Goal: Task Accomplishment & Management: Complete application form

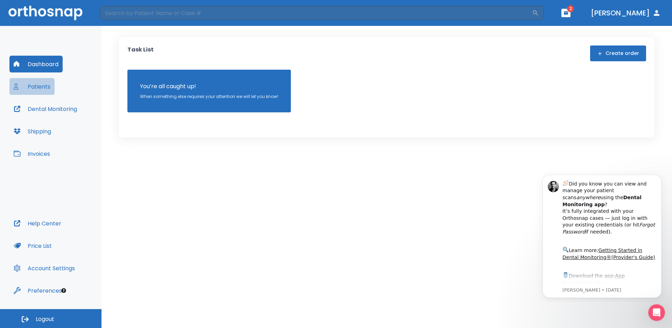
click at [43, 87] on button "Patients" at bounding box center [31, 86] width 45 height 17
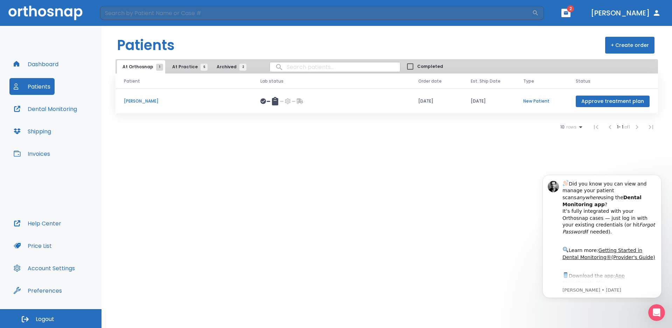
click at [629, 45] on button "+ Create order" at bounding box center [629, 45] width 49 height 17
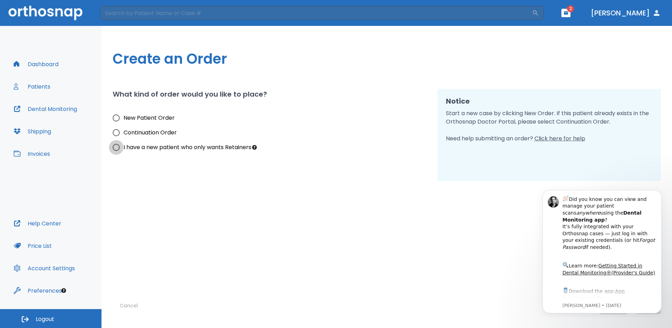
click at [115, 147] on input "I have a new patient who only wants Retainers" at bounding box center [116, 147] width 15 height 15
radio input "true"
click at [513, 73] on div "Create an Order What kind of order would you like to place? New Patient Order C…" at bounding box center [386, 177] width 570 height 302
click at [659, 189] on button "Dismiss notification" at bounding box center [658, 191] width 9 height 9
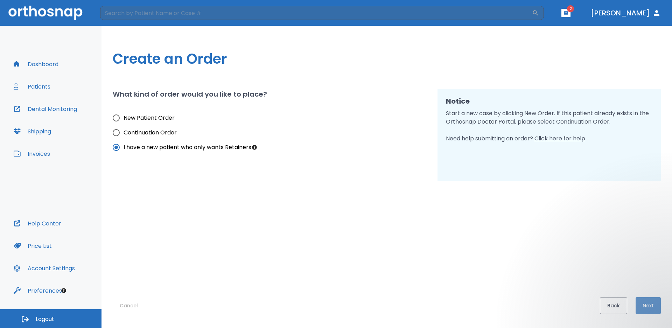
click at [644, 308] on button "Next" at bounding box center [647, 305] width 25 height 17
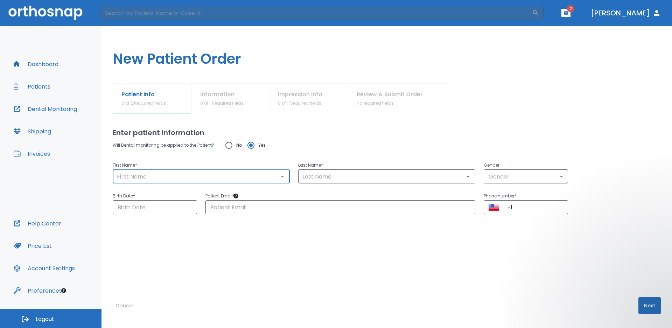
click at [136, 172] on input "text" at bounding box center [201, 176] width 173 height 10
type input "[PERSON_NAME]"
